Goal: Information Seeking & Learning: Learn about a topic

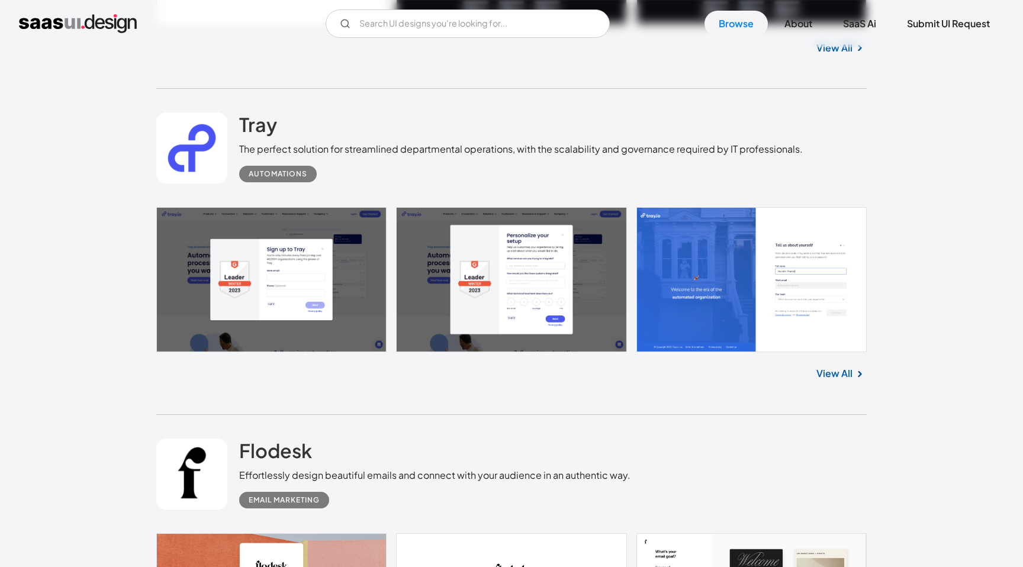
scroll to position [1959, 0]
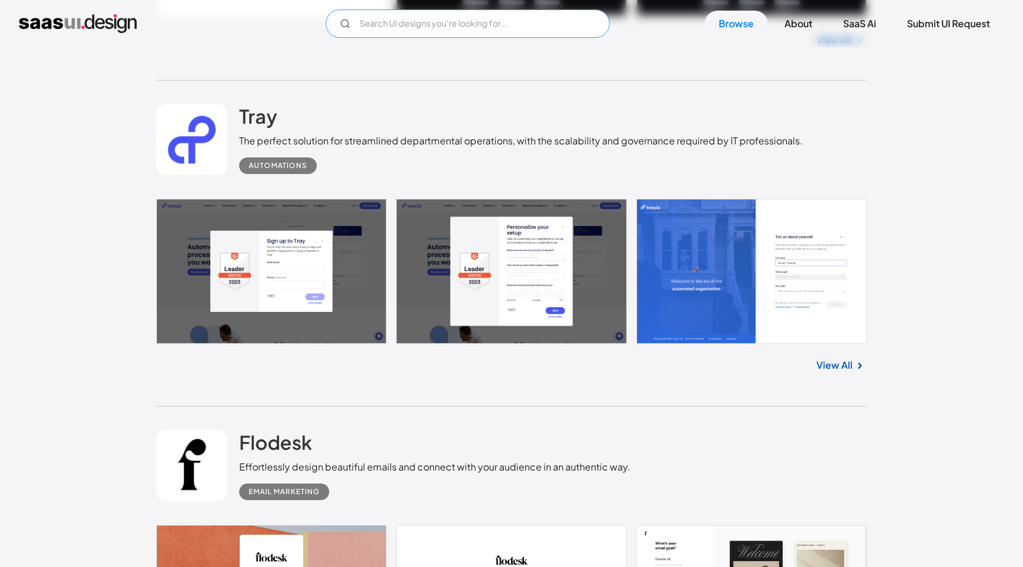
click at [459, 31] on input "Email Form" at bounding box center [468, 23] width 284 height 28
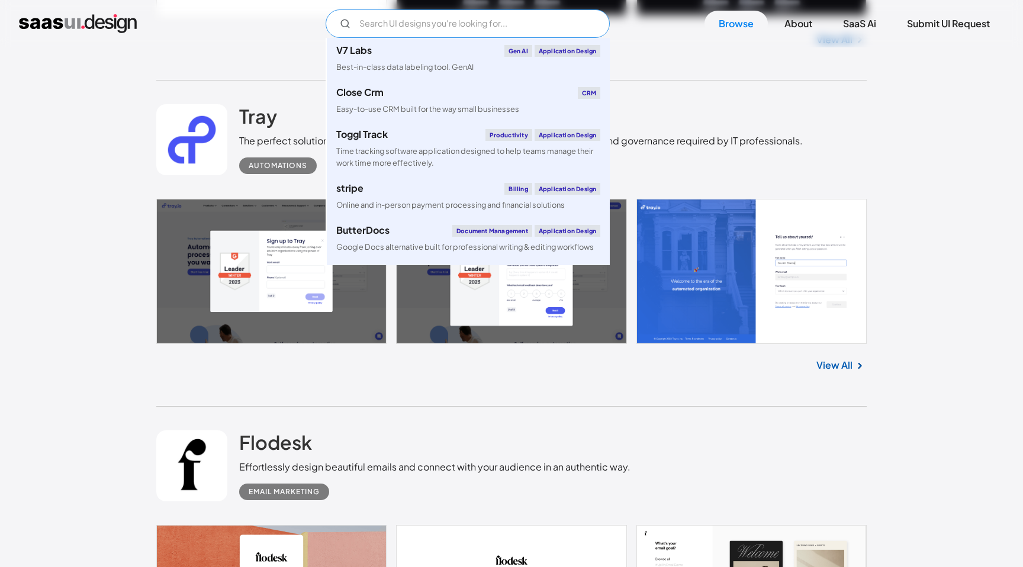
paste input "Linear"
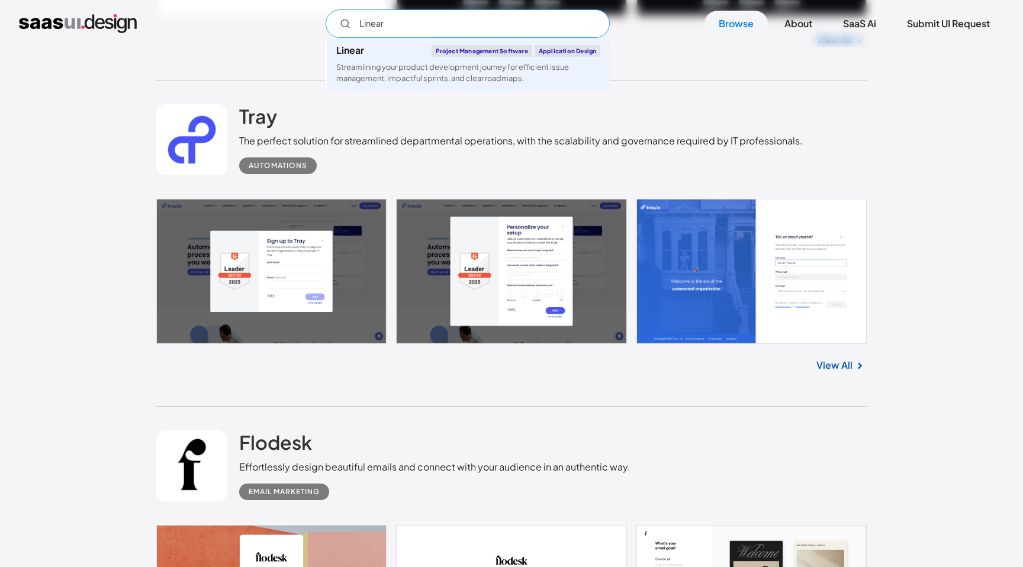
type input "Linear"
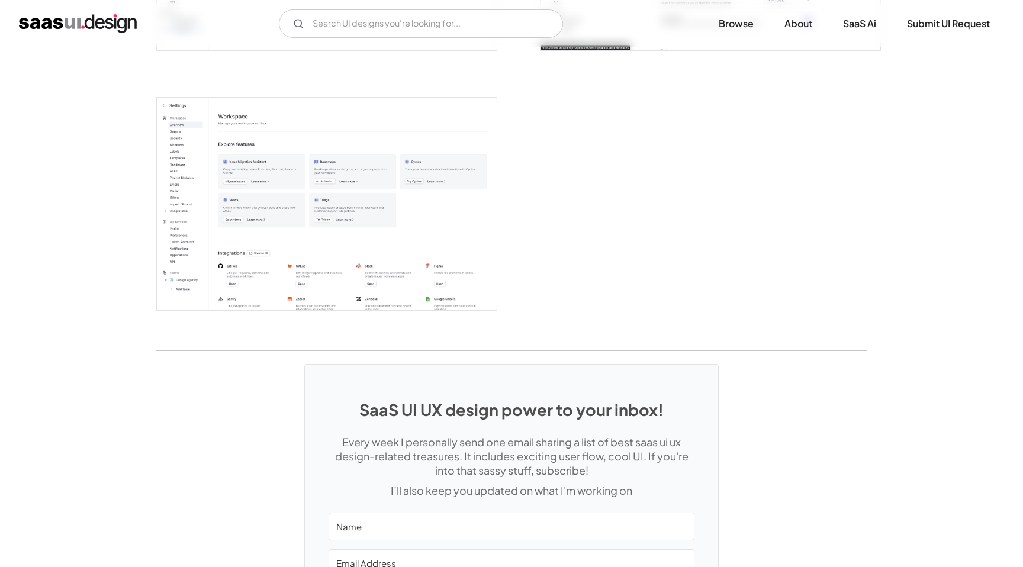
scroll to position [3026, 0]
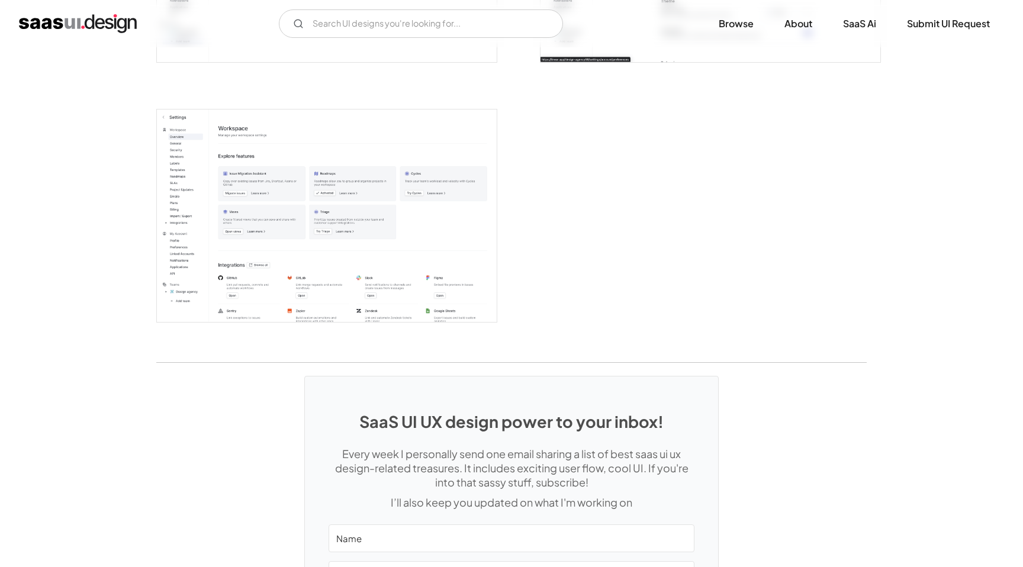
click at [421, 145] on img "open lightbox" at bounding box center [327, 216] width 340 height 213
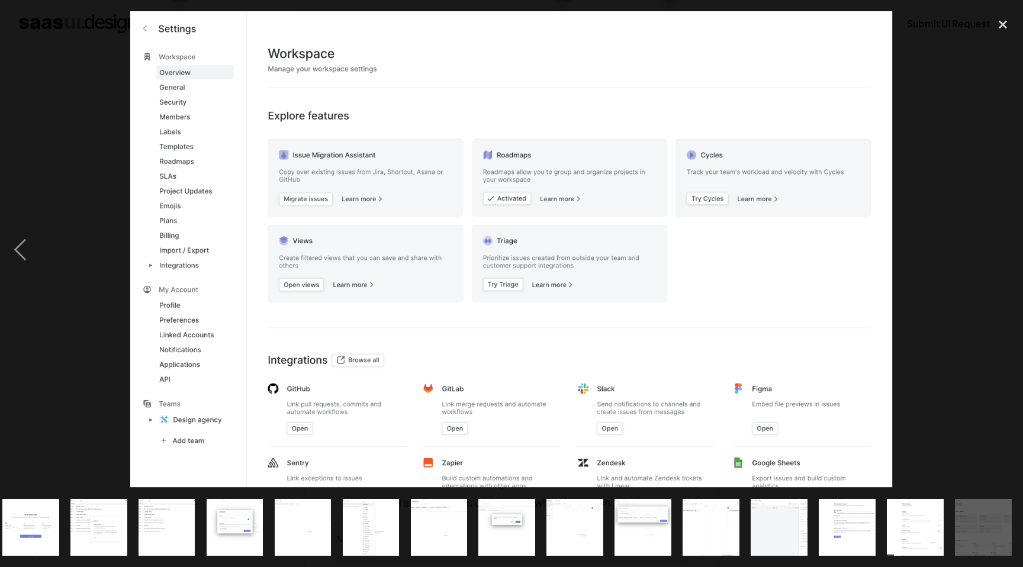
scroll to position [0, 554]
click at [934, 187] on div at bounding box center [511, 249] width 1023 height 477
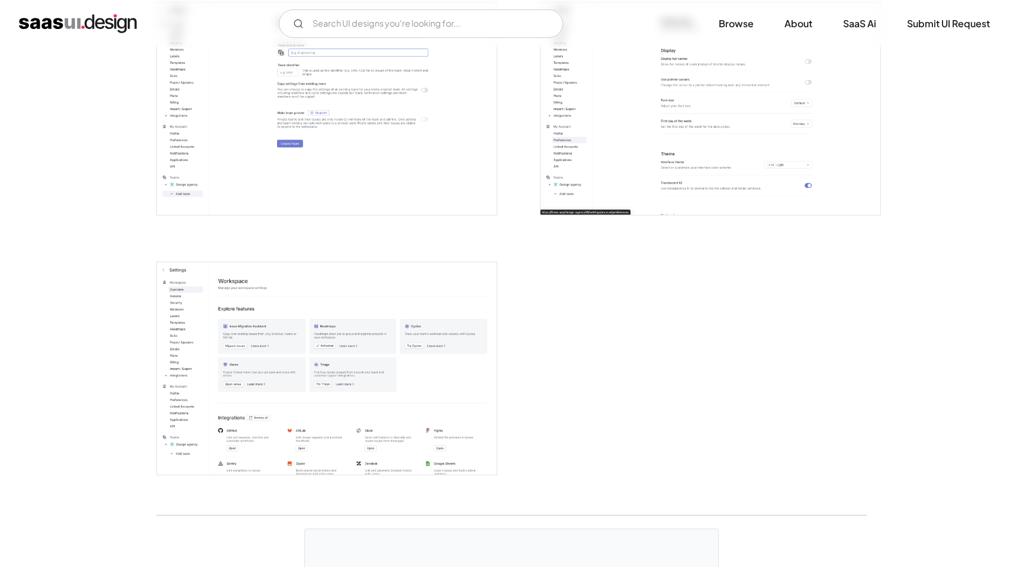
scroll to position [2861, 0]
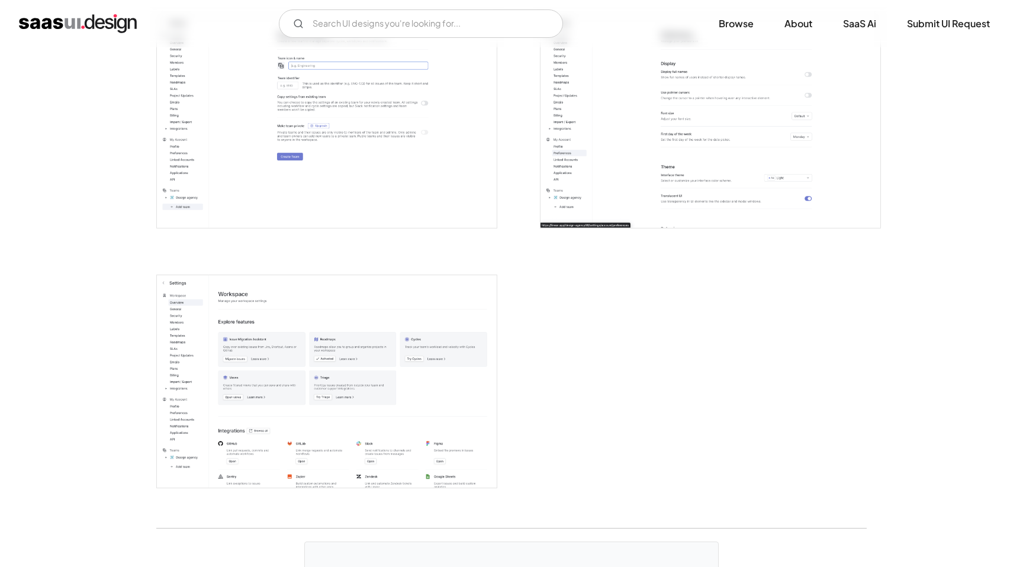
click at [349, 378] on img "open lightbox" at bounding box center [327, 381] width 340 height 213
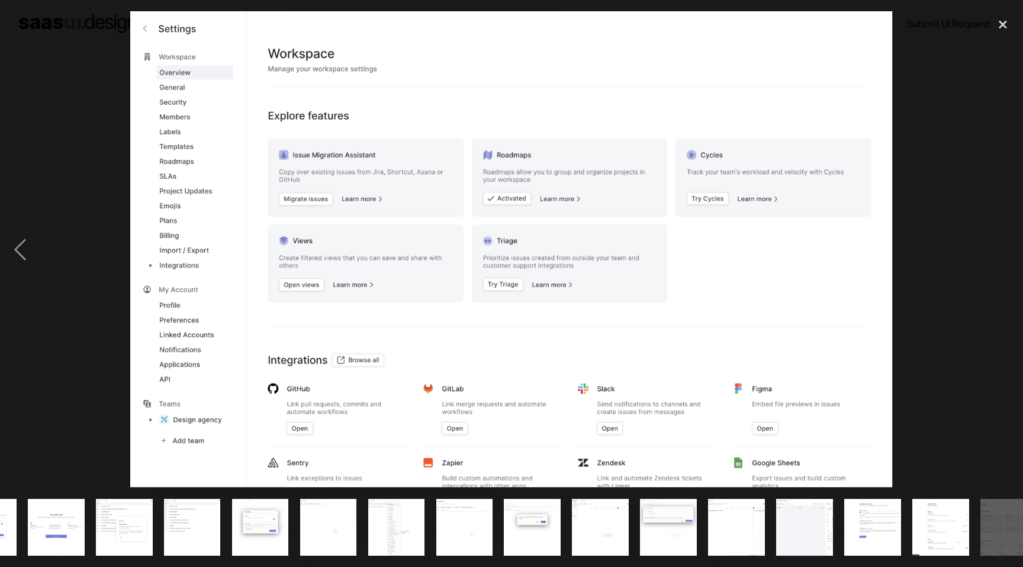
scroll to position [0, 554]
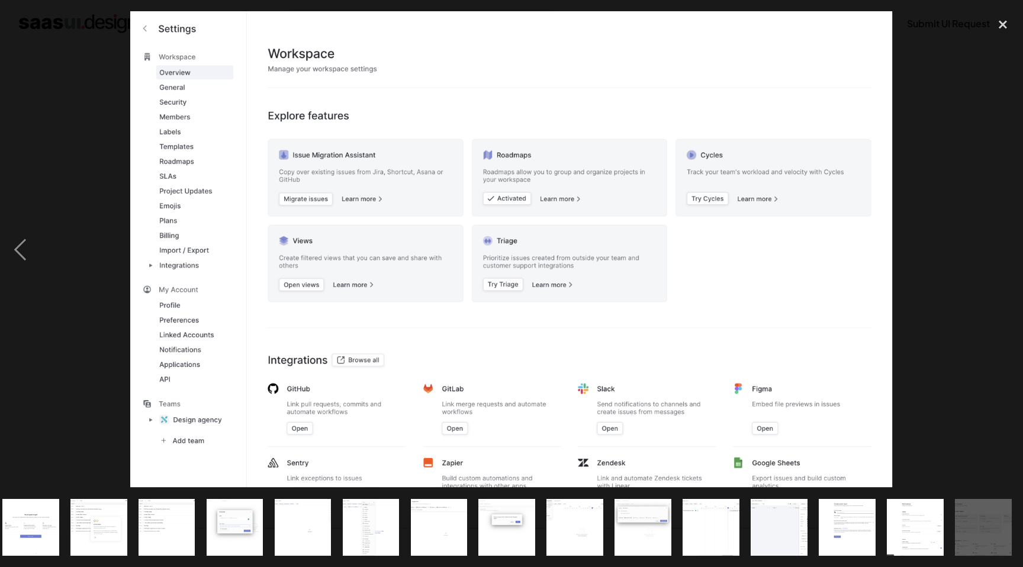
click at [895, 216] on div at bounding box center [511, 249] width 1023 height 477
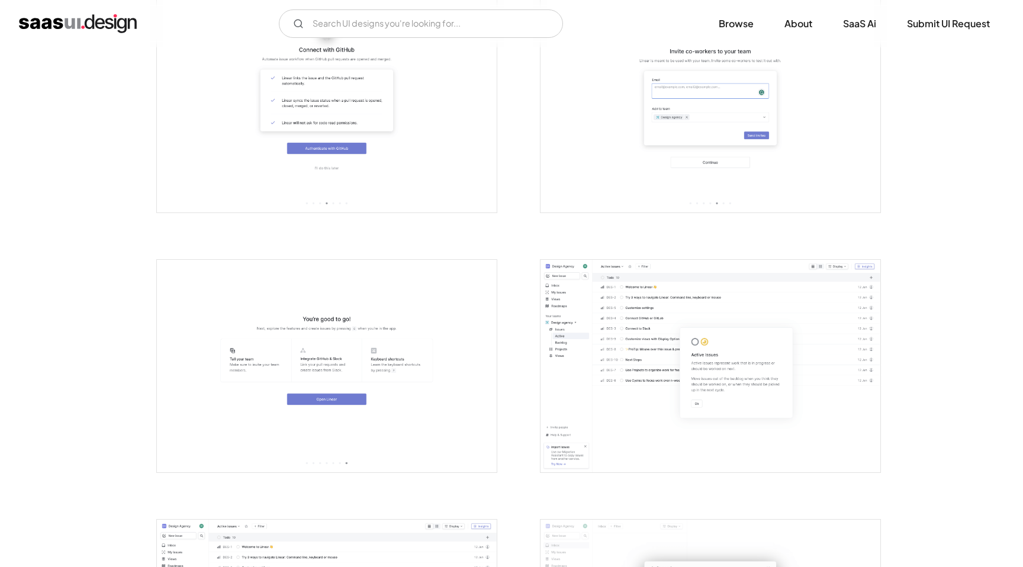
scroll to position [1058, 0]
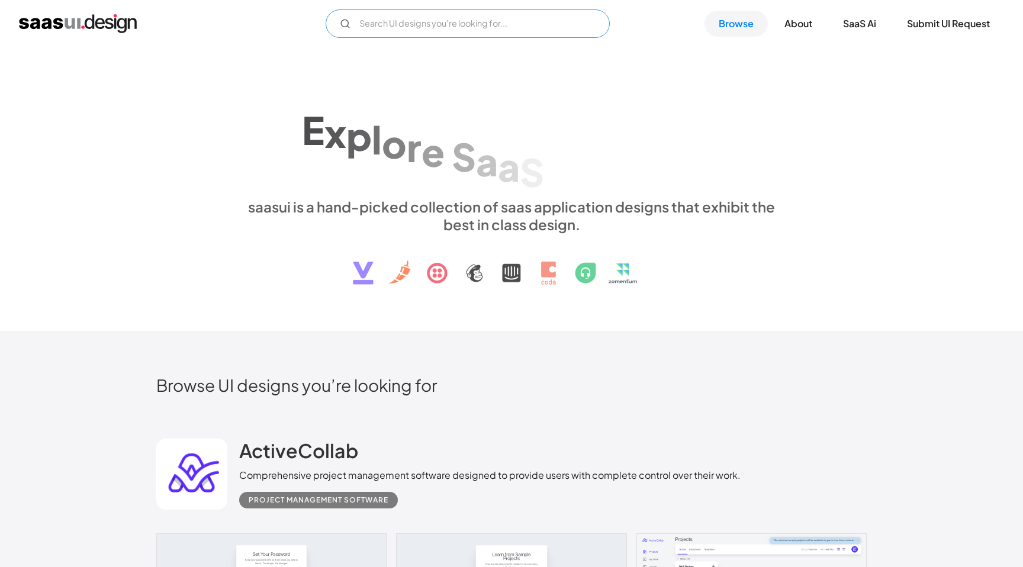
click at [446, 16] on input "Email Form" at bounding box center [468, 23] width 284 height 28
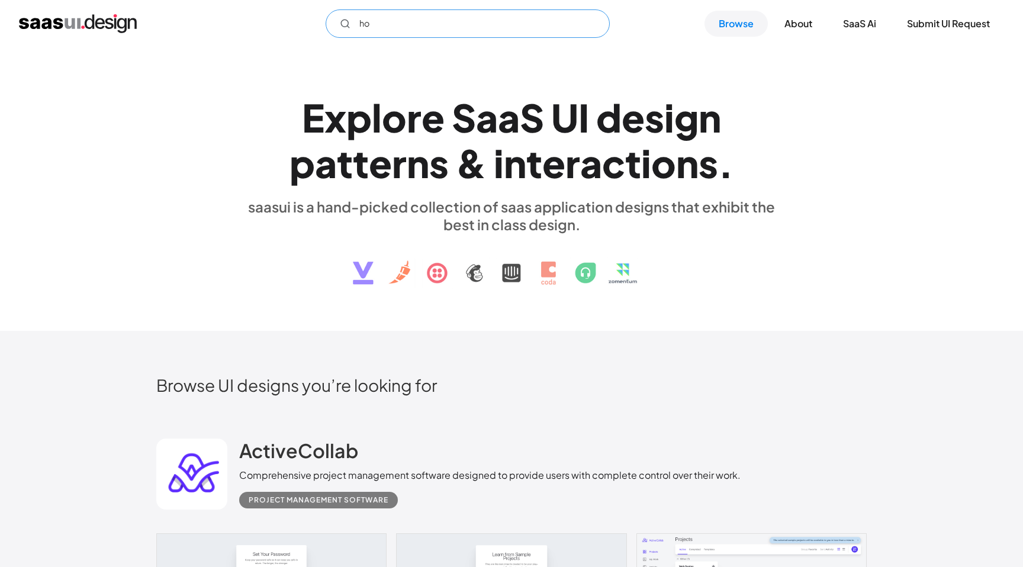
type input "h"
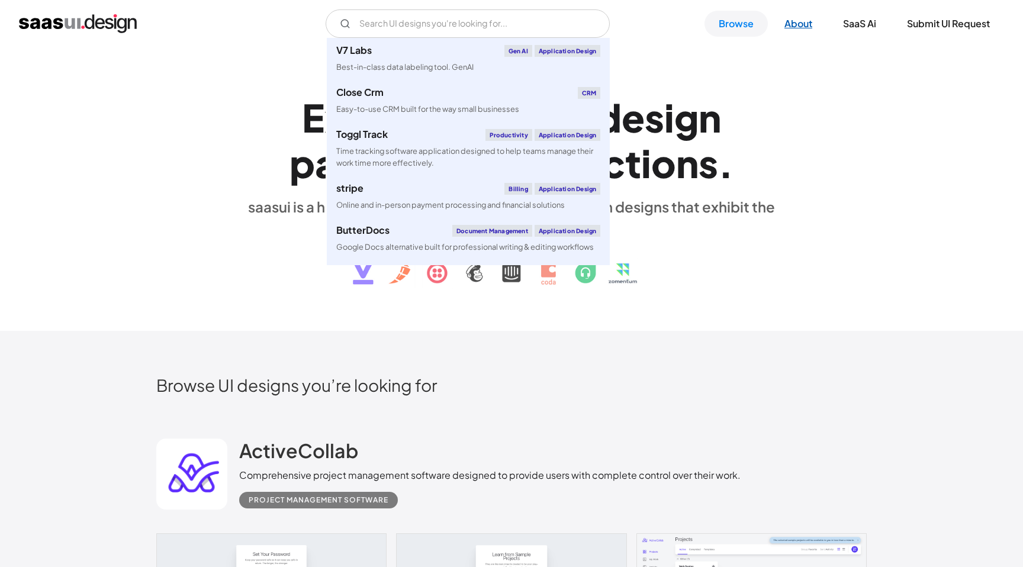
click at [798, 27] on link "About" at bounding box center [798, 24] width 56 height 26
click at [390, 28] on input "Email Form" at bounding box center [468, 23] width 284 height 28
paste input "Linear"
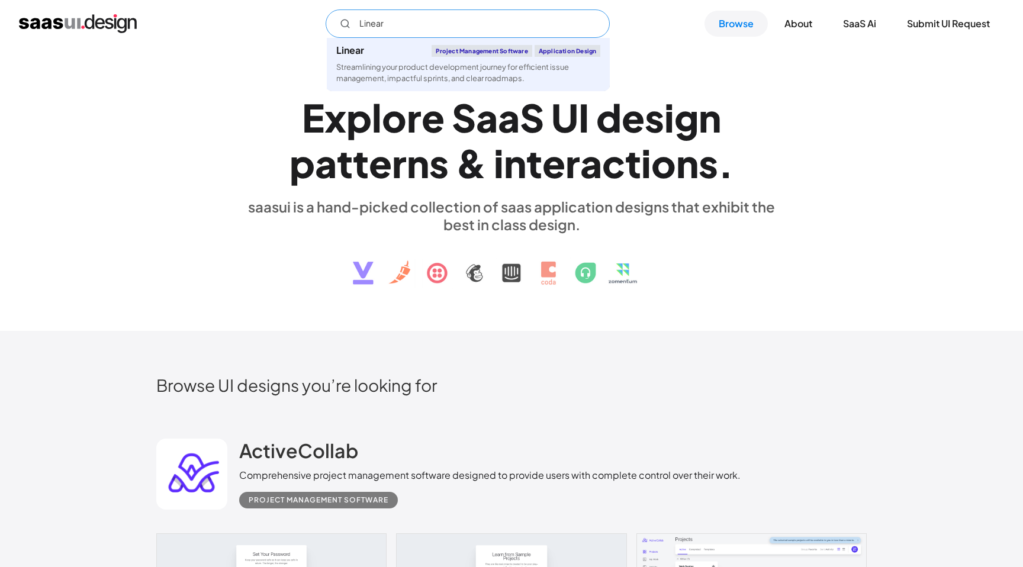
type input "Linear"
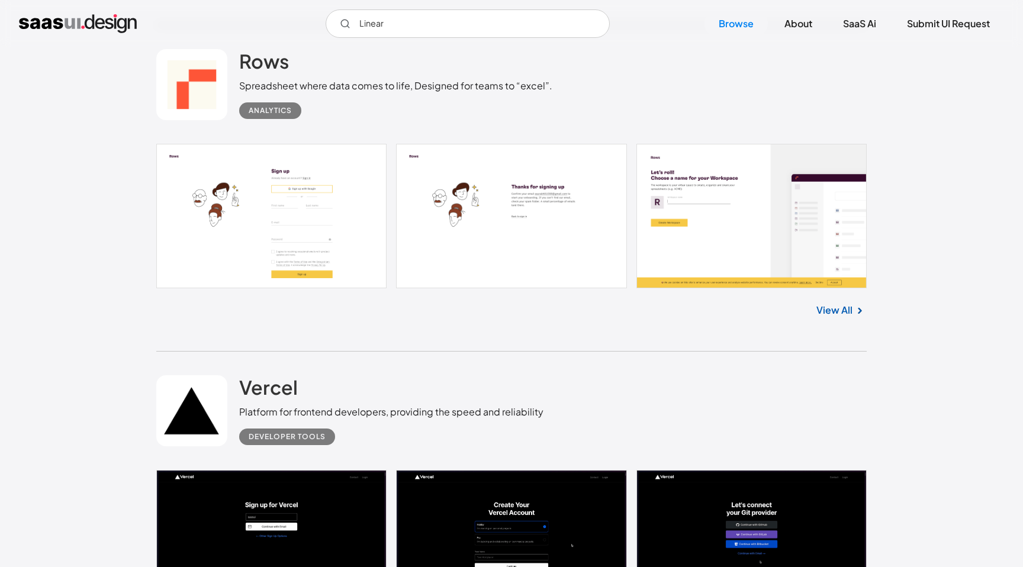
scroll to position [1043, 0]
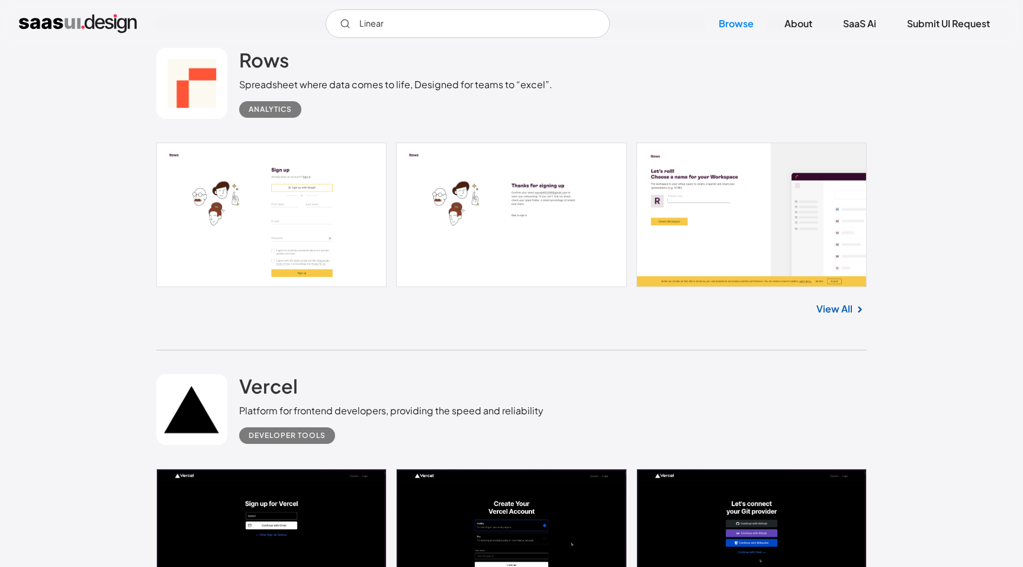
click at [192, 96] on link at bounding box center [191, 83] width 71 height 71
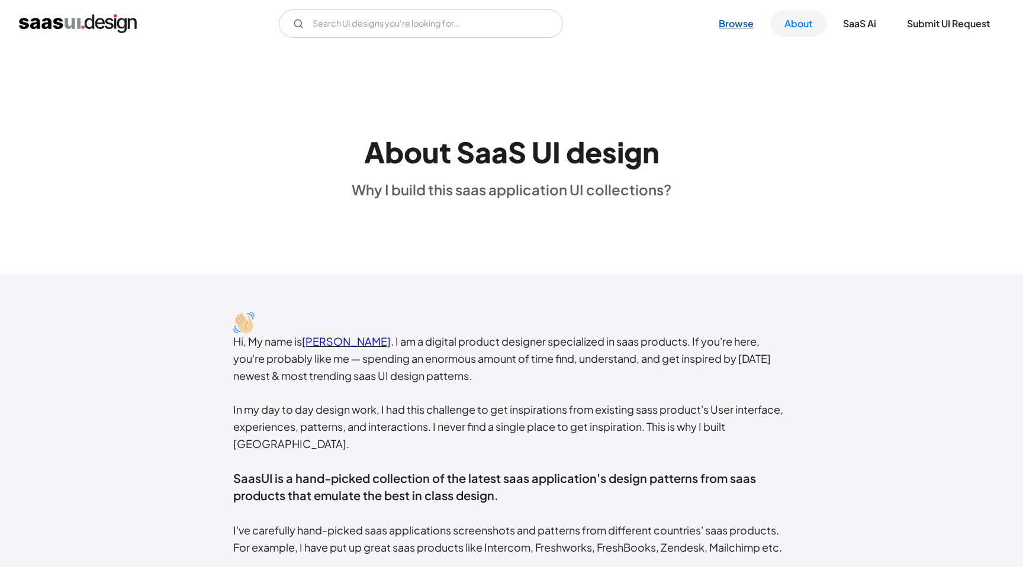
click at [733, 23] on link "Browse" at bounding box center [736, 24] width 63 height 26
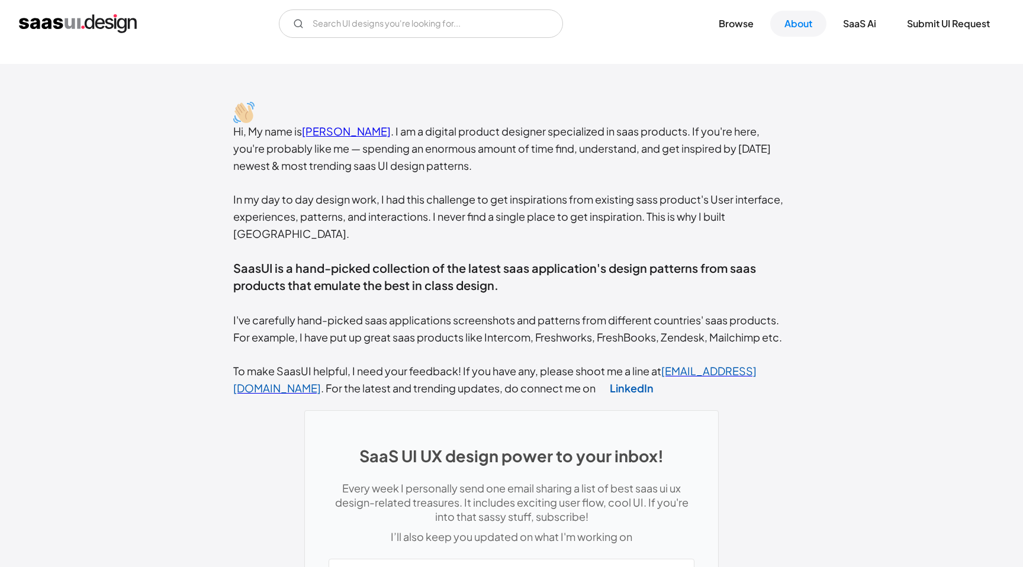
scroll to position [215, 0]
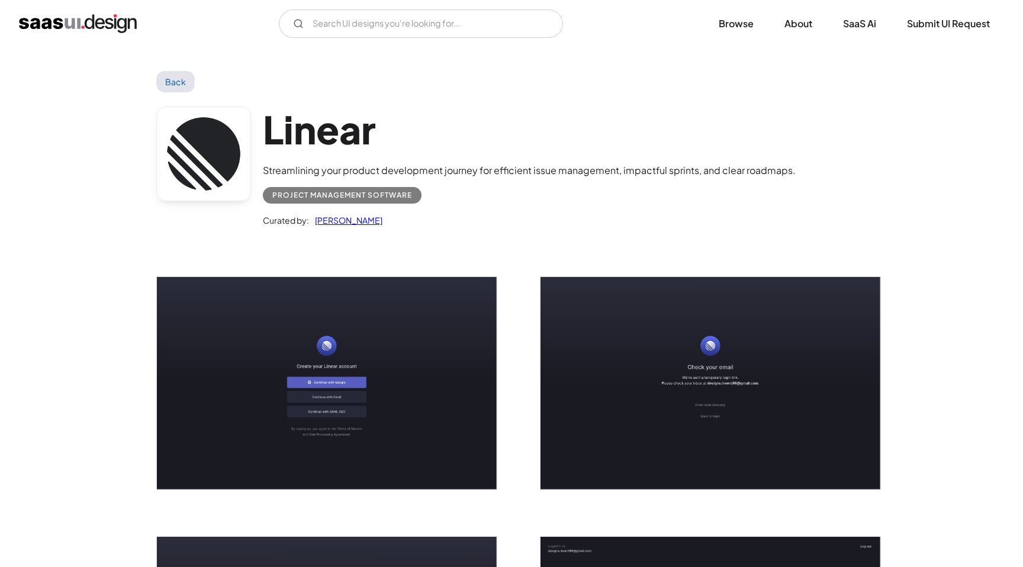
click at [444, 178] on div "Project Management Software" at bounding box center [529, 191] width 533 height 26
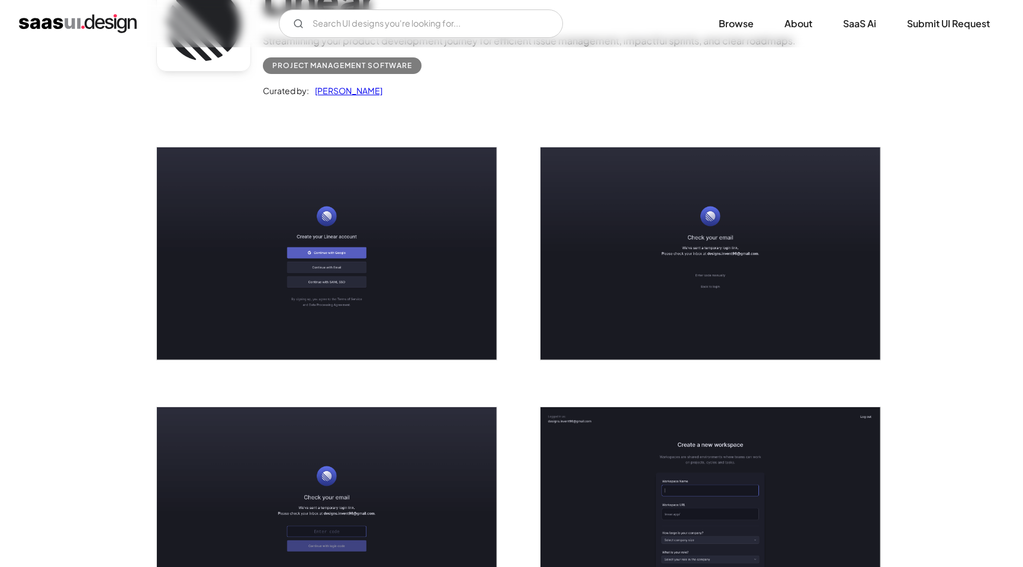
scroll to position [133, 0]
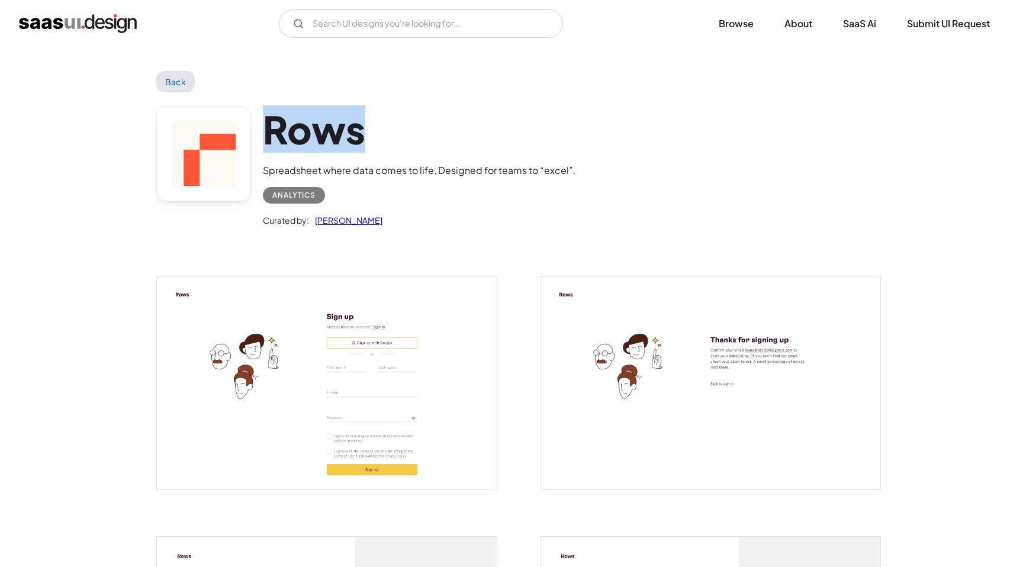
drag, startPoint x: 268, startPoint y: 132, endPoint x: 414, endPoint y: 136, distance: 145.7
click at [414, 136] on h1 "Rows" at bounding box center [419, 130] width 313 height 46
copy h1 "Rows"
